Goal: Find specific page/section: Find specific page/section

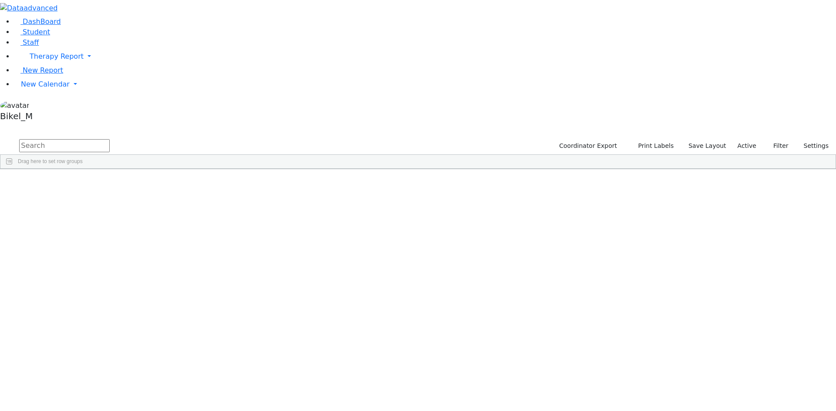
click at [111, 195] on div "Adler" at bounding box center [83, 201] width 55 height 12
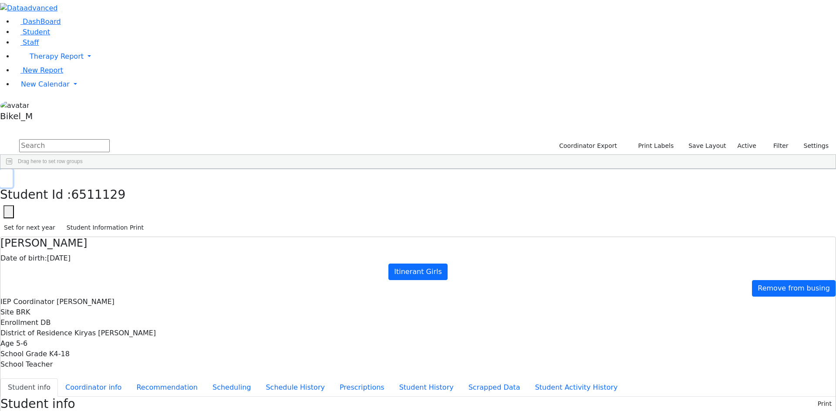
click at [13, 169] on button "button" at bounding box center [6, 178] width 13 height 18
click at [174, 183] on div "5659 Ackerman Chava Fraidy 11/05/2010 Epstein, Chava DB Itinerant Girls Kiryas …" at bounding box center [357, 189] width 714 height 12
click at [13, 169] on button "button" at bounding box center [6, 178] width 13 height 18
click at [111, 208] on div "Aker" at bounding box center [83, 214] width 55 height 12
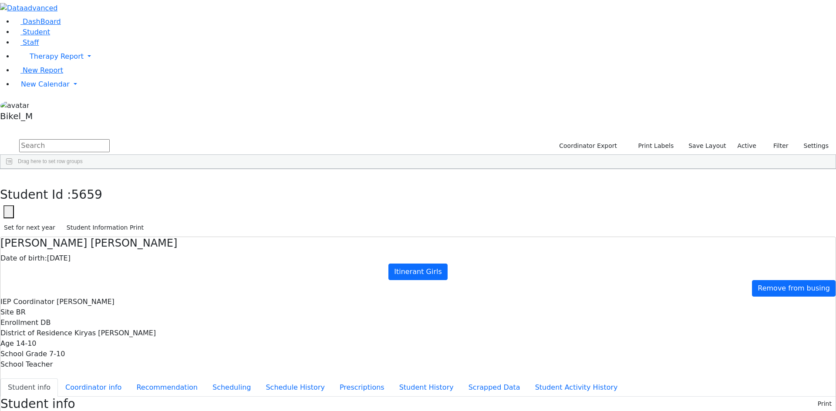
click at [111, 208] on div "Aker" at bounding box center [83, 214] width 55 height 12
click at [13, 169] on button "button" at bounding box center [6, 178] width 13 height 18
click at [111, 330] on div "Ashkenazi" at bounding box center [83, 336] width 55 height 12
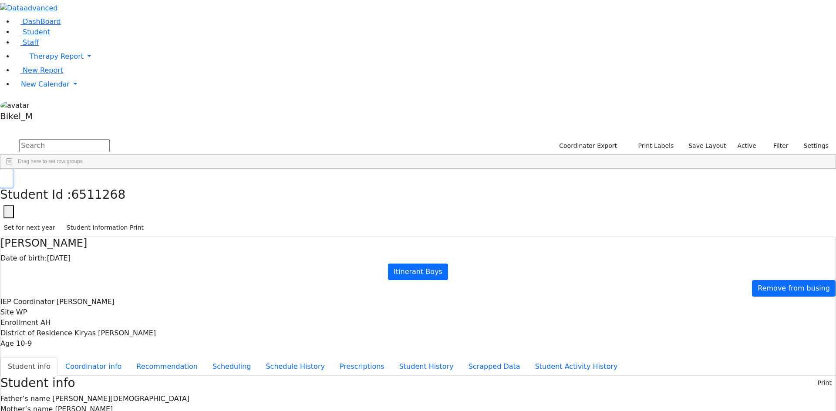
click at [13, 169] on button "button" at bounding box center [6, 178] width 13 height 18
click at [110, 139] on input "text" at bounding box center [64, 145] width 91 height 13
click at [166, 342] on div "Hendel" at bounding box center [138, 348] width 55 height 12
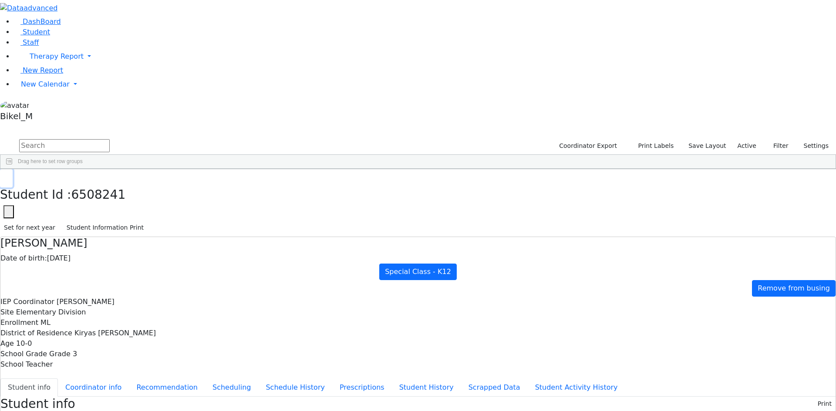
click at [4, 176] on use "button" at bounding box center [4, 176] width 0 height 0
click at [111, 232] on div "Anshin" at bounding box center [83, 238] width 55 height 12
click at [4, 176] on use "button" at bounding box center [4, 176] width 0 height 0
click at [111, 220] on div "Aker" at bounding box center [83, 226] width 55 height 12
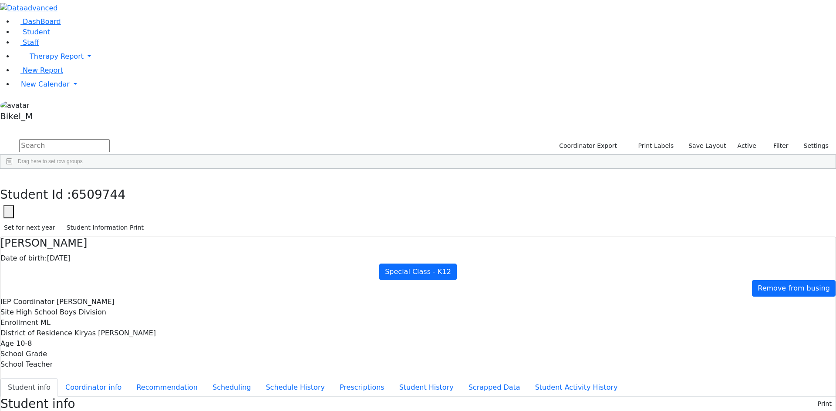
click at [111, 220] on div "Aker" at bounding box center [83, 226] width 55 height 12
click at [9, 176] on icon "button" at bounding box center [6, 178] width 5 height 5
click at [111, 232] on div "Anshin" at bounding box center [83, 238] width 55 height 12
click at [9, 176] on icon "button" at bounding box center [6, 178] width 5 height 5
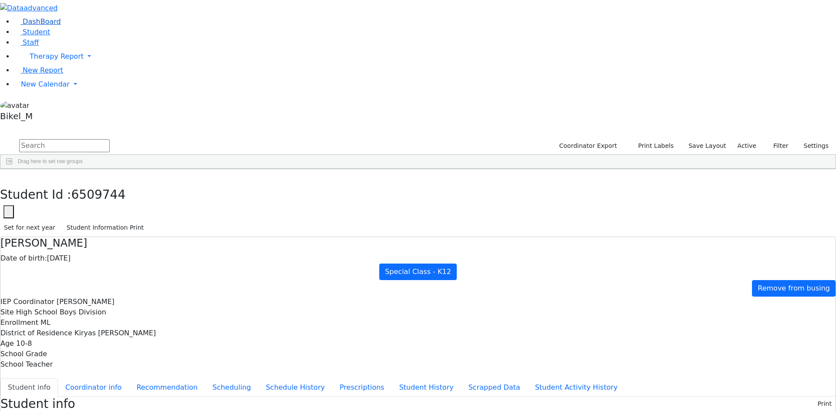
click at [61, 26] on link "DashBoard" at bounding box center [37, 21] width 47 height 8
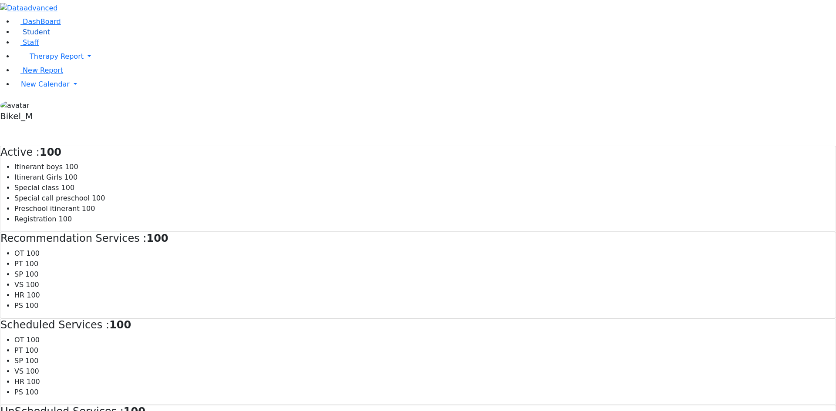
click at [50, 36] on link "Student" at bounding box center [32, 32] width 36 height 8
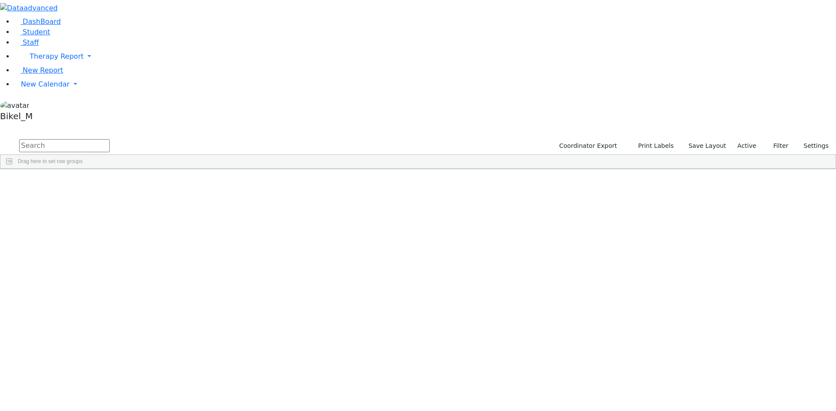
click at [111, 183] on div "Ackerman" at bounding box center [83, 189] width 55 height 12
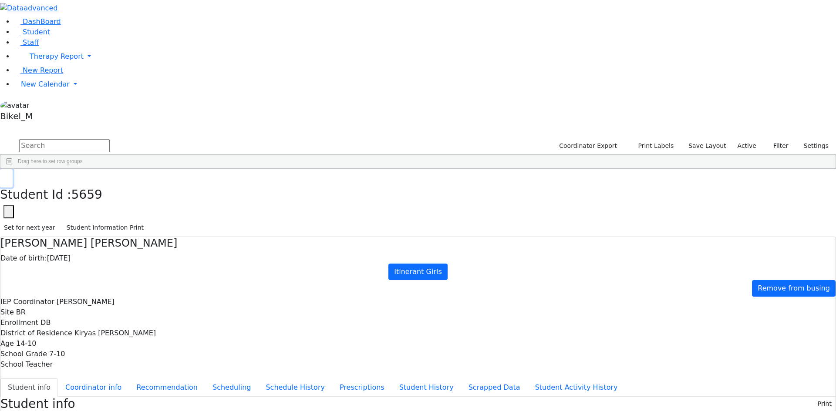
click at [9, 176] on icon "button" at bounding box center [6, 178] width 5 height 5
click at [166, 195] on div "Frimet" at bounding box center [138, 201] width 55 height 12
click at [9, 176] on icon "button" at bounding box center [6, 178] width 5 height 5
click at [111, 195] on div "Adler" at bounding box center [83, 201] width 55 height 12
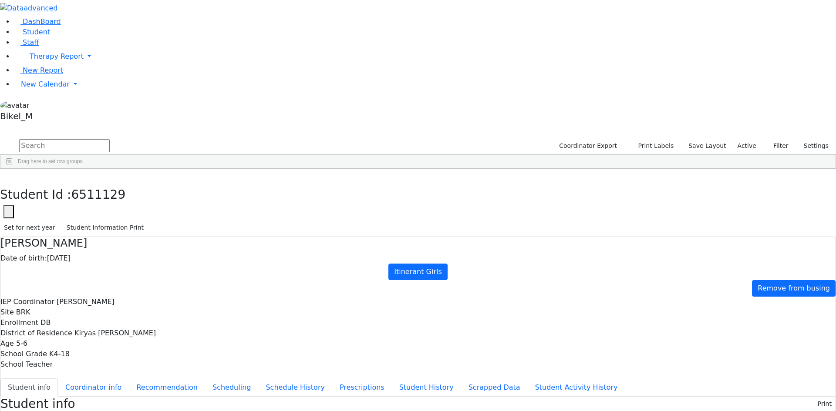
click at [111, 183] on div "Ackerman" at bounding box center [83, 189] width 55 height 12
click at [9, 176] on icon "button" at bounding box center [6, 178] width 5 height 5
